Goal: Task Accomplishment & Management: Manage account settings

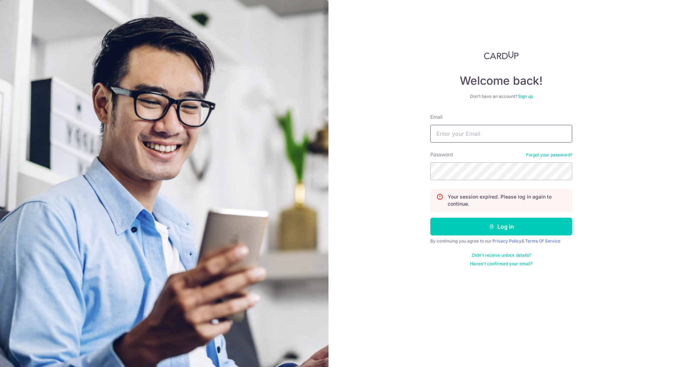
click at [476, 133] on input "Email" at bounding box center [501, 134] width 142 height 18
type input "[PERSON_NAME][EMAIL_ADDRESS][DOMAIN_NAME]"
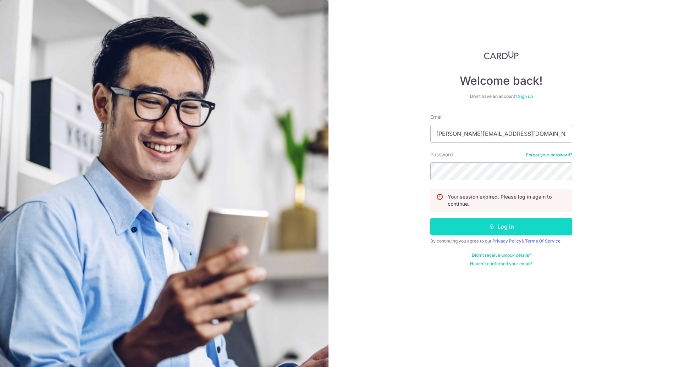
click at [500, 226] on button "Log in" at bounding box center [501, 227] width 142 height 18
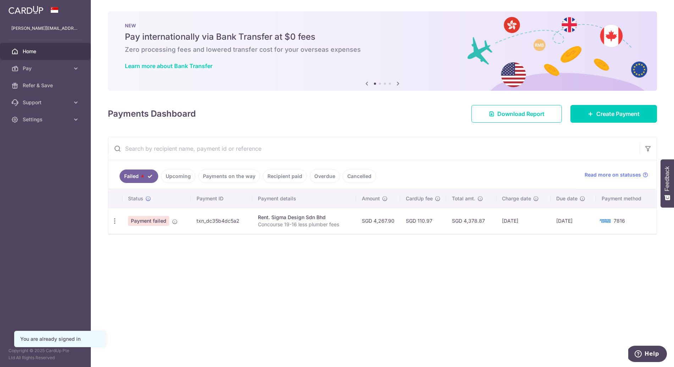
click at [143, 220] on span "Payment failed" at bounding box center [148, 221] width 41 height 10
click at [612, 219] on img at bounding box center [605, 221] width 14 height 9
click at [142, 222] on span "Payment failed" at bounding box center [148, 221] width 41 height 10
click at [115, 220] on icon "button" at bounding box center [114, 220] width 7 height 7
click at [141, 245] on span "Update payment" at bounding box center [152, 240] width 48 height 9
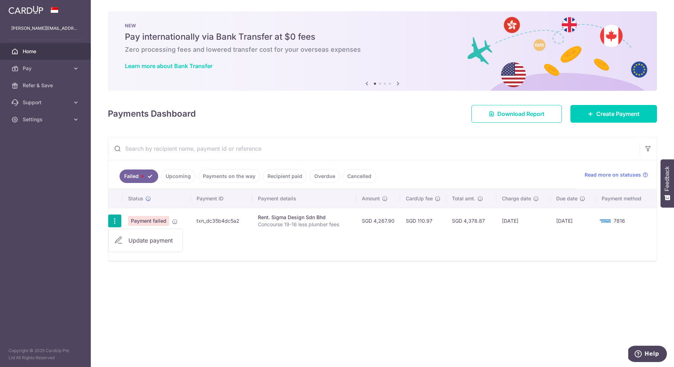
radio input "true"
type input "4,267.90"
type input "Concourse 19-16 less plumber fees"
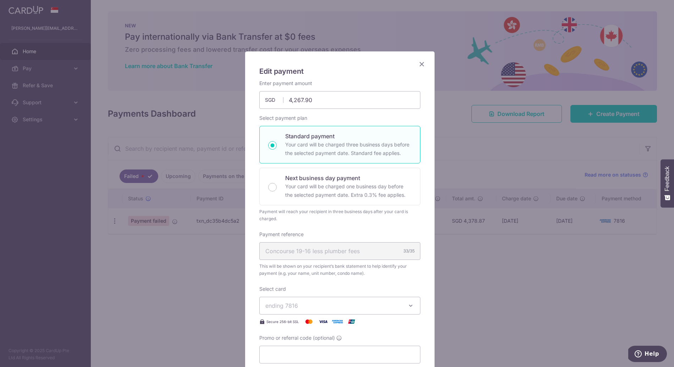
scroll to position [57, 0]
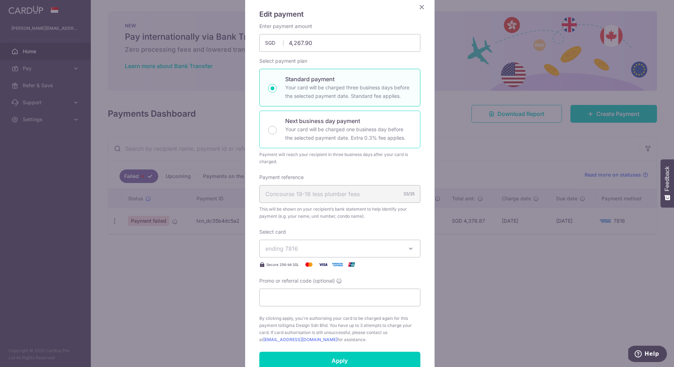
click at [313, 123] on p "Next business day payment" at bounding box center [348, 121] width 126 height 9
click at [276, 126] on input "Next business day payment Your card will be charged one business day before the…" at bounding box center [272, 130] width 9 height 9
radio input "false"
radio input "true"
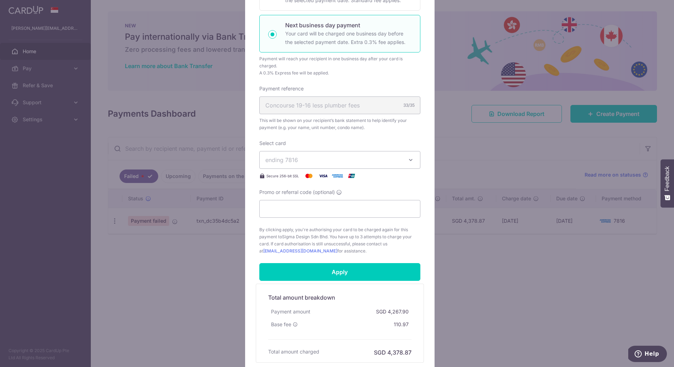
scroll to position [181, 0]
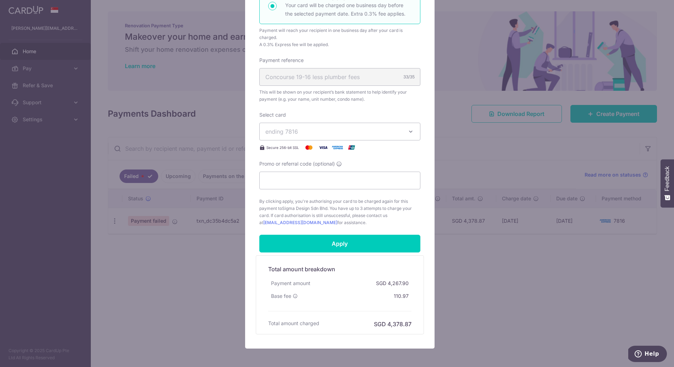
click at [296, 131] on span "ending 7816" at bounding box center [333, 131] width 136 height 9
click at [295, 180] on span "**** 8394" at bounding box center [295, 182] width 27 height 9
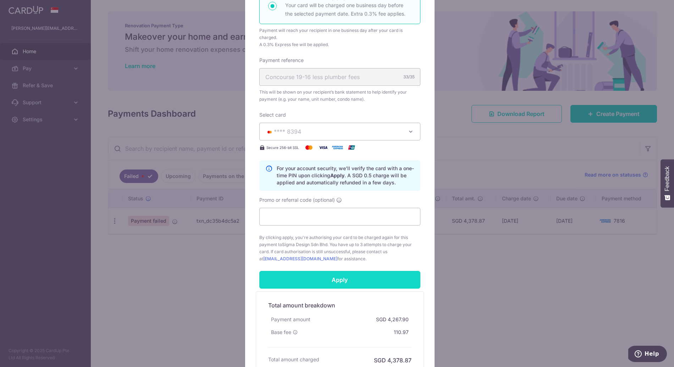
click at [339, 274] on input "Apply" at bounding box center [339, 280] width 161 height 18
click at [339, 274] on div "Apply" at bounding box center [339, 280] width 169 height 18
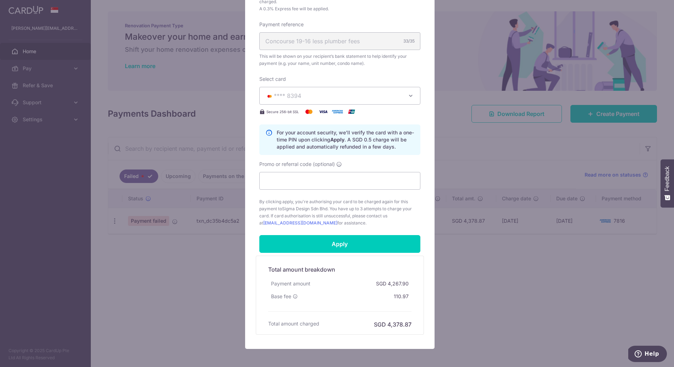
scroll to position [250, 0]
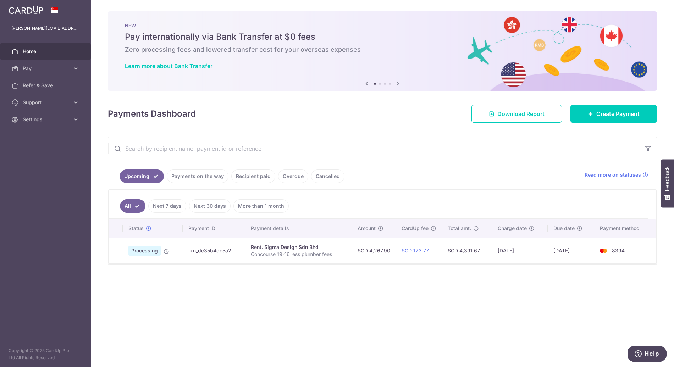
click at [339, 115] on div "Payments Dashboard Download Report Create Payment" at bounding box center [382, 112] width 549 height 21
click at [319, 318] on div "× Pause Schedule Pause all future payments in this series Pause just this one p…" at bounding box center [382, 183] width 583 height 367
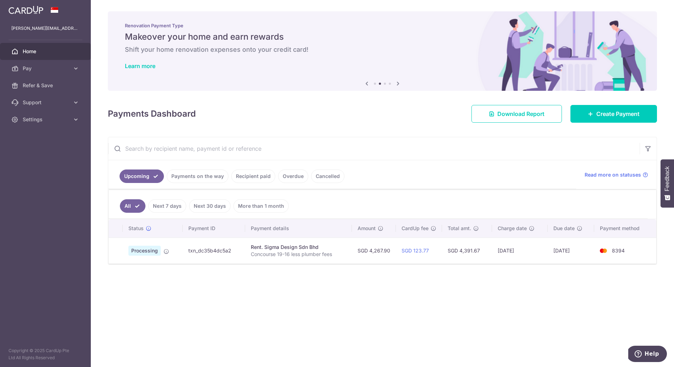
click at [364, 308] on div "× Pause Schedule Pause all future payments in this series Pause just this one p…" at bounding box center [382, 183] width 583 height 367
click at [31, 50] on span "Home" at bounding box center [46, 51] width 47 height 7
